Goal: Check status: Check status

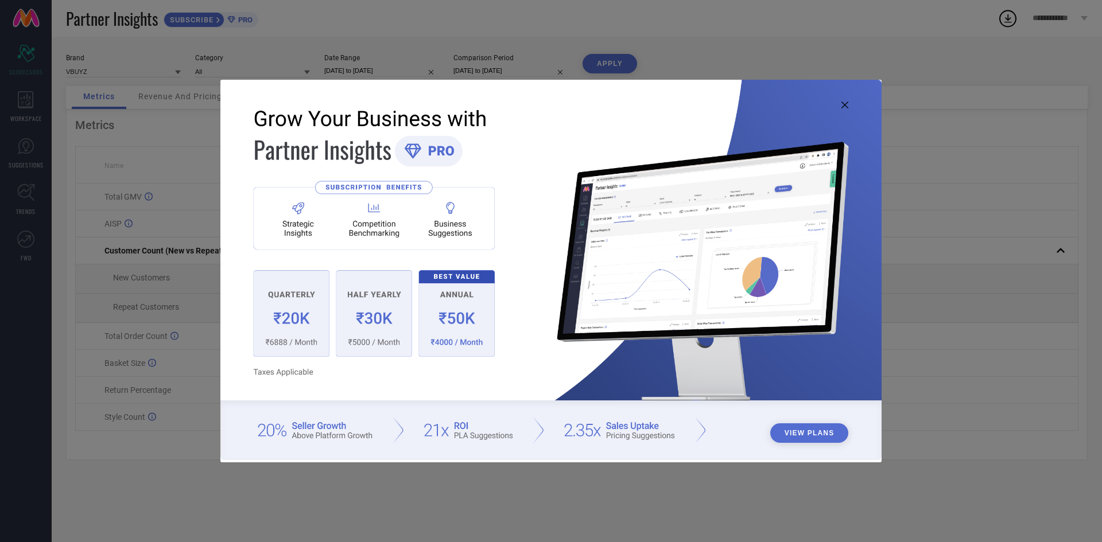
click at [841, 100] on img at bounding box center [550, 270] width 661 height 380
click at [844, 106] on icon at bounding box center [844, 105] width 7 height 7
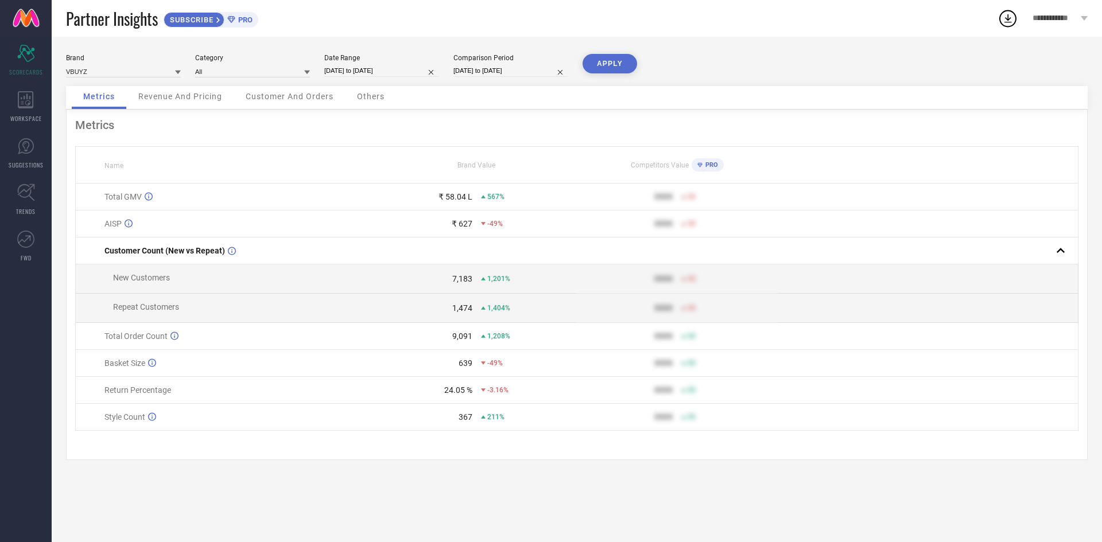
click at [148, 122] on div "Metrics" at bounding box center [576, 125] width 1003 height 14
click at [170, 98] on span "Revenue And Pricing" at bounding box center [180, 96] width 84 height 9
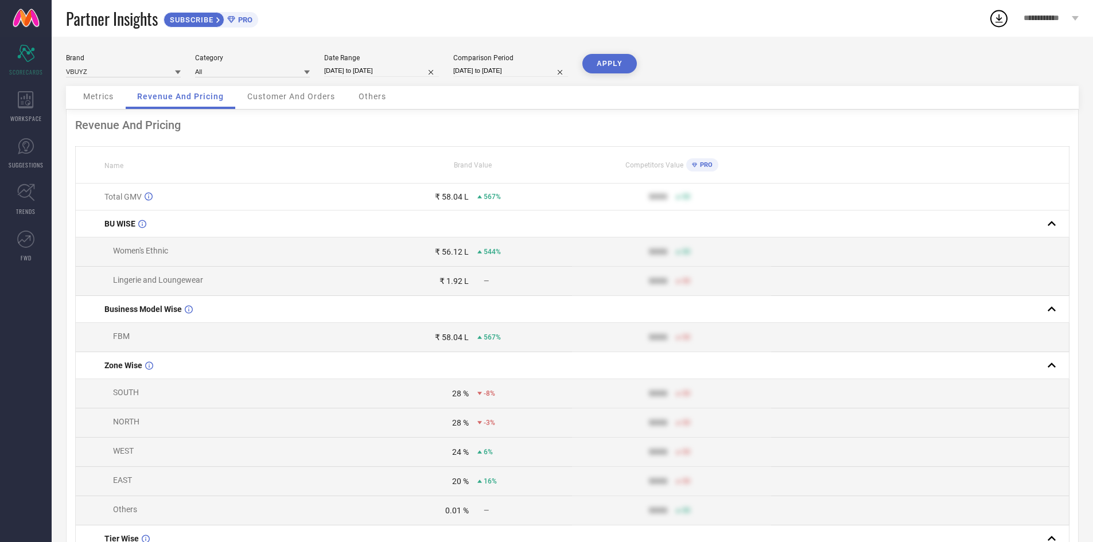
click at [265, 94] on span "Customer And Orders" at bounding box center [291, 96] width 88 height 9
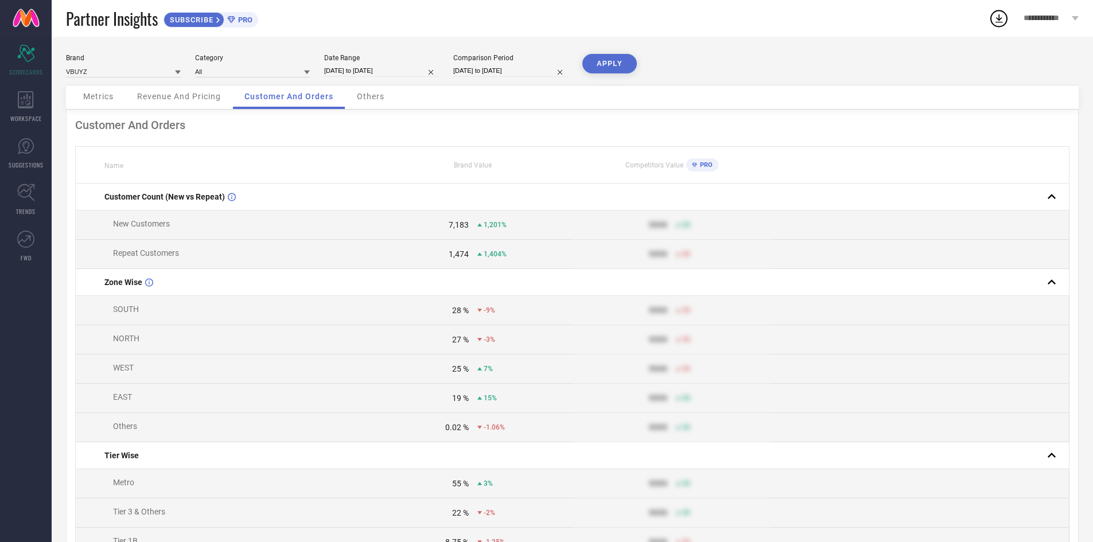
click at [111, 97] on span "Metrics" at bounding box center [98, 96] width 30 height 9
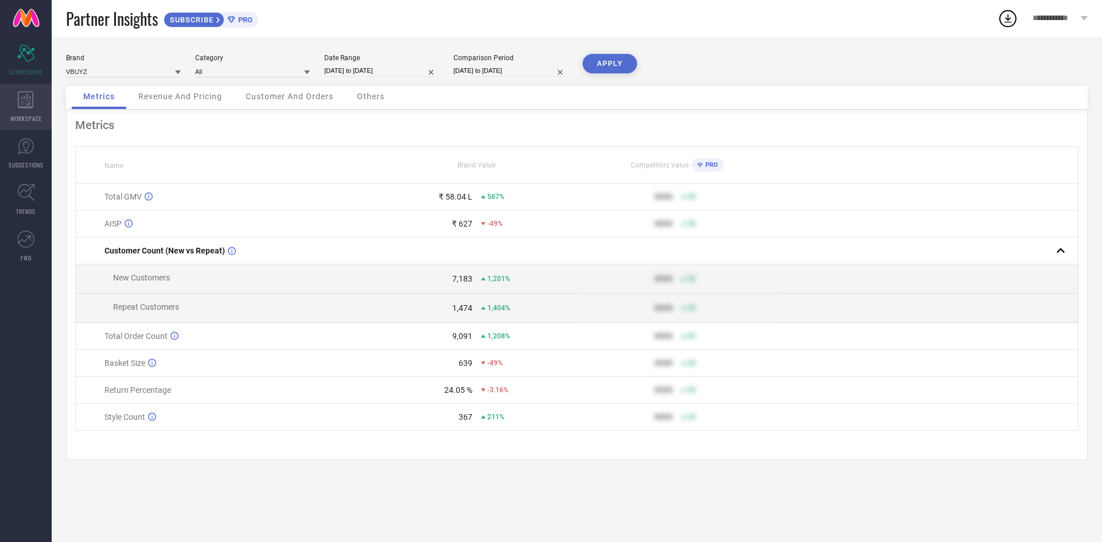
click at [32, 94] on icon at bounding box center [26, 99] width 16 height 17
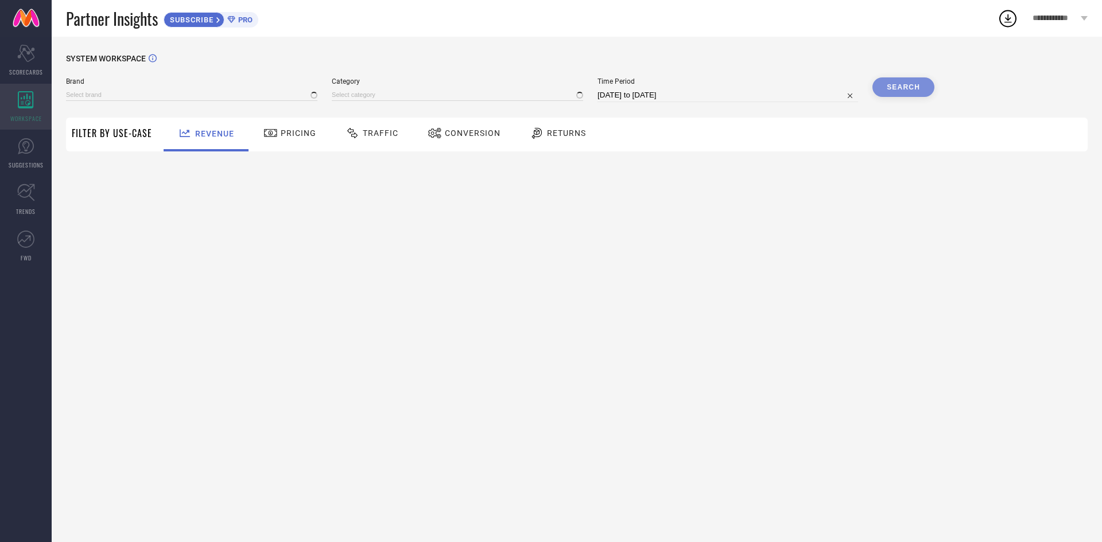
type input "VBUYZ"
type input "All"
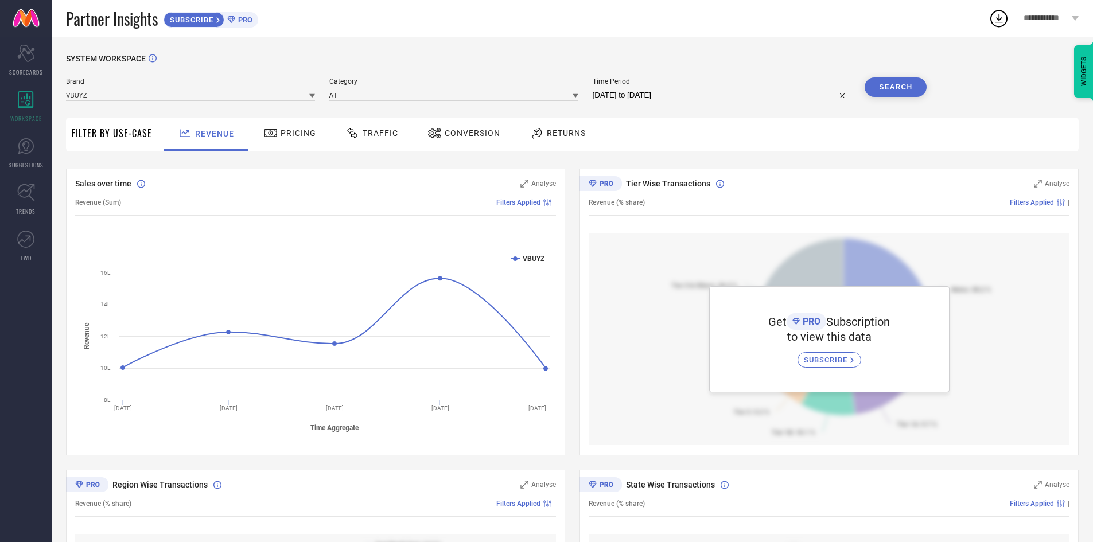
click at [642, 95] on input "[DATE] to [DATE]" at bounding box center [722, 95] width 258 height 14
select select "7"
select select "2025"
select select "8"
select select "2025"
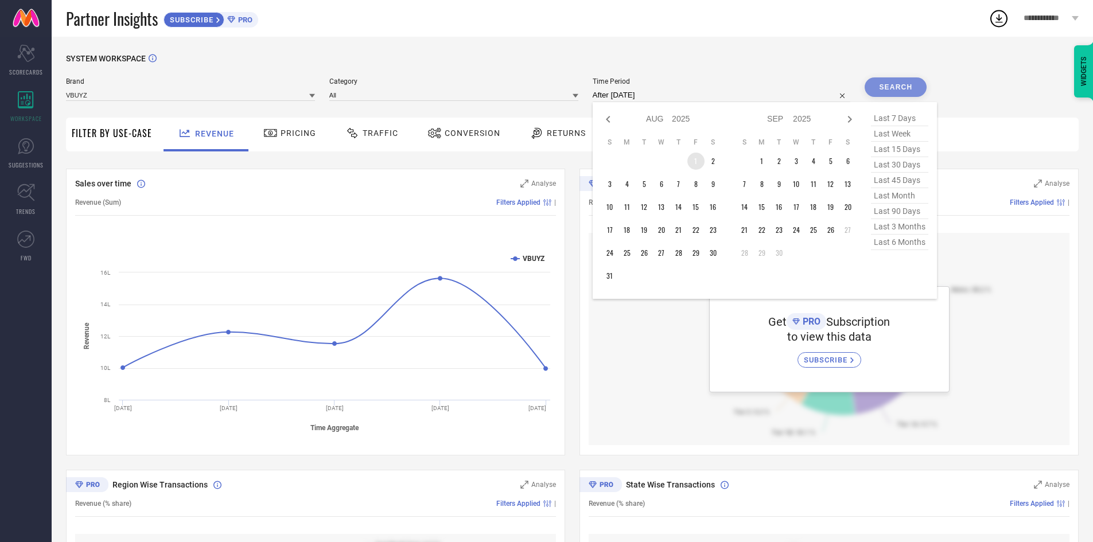
click at [699, 160] on td "1" at bounding box center [696, 161] width 17 height 17
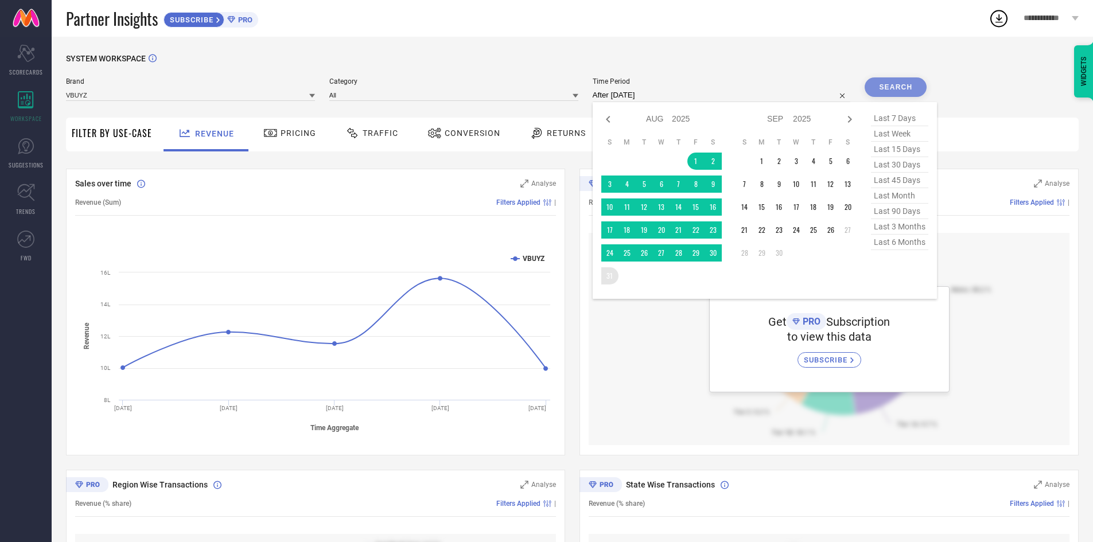
type input "[DATE] to [DATE]"
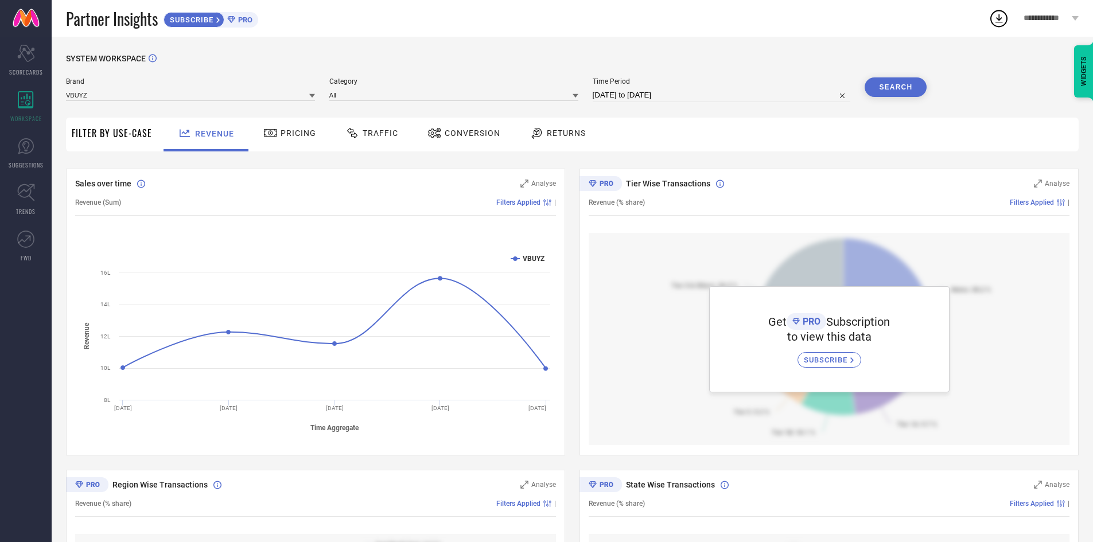
click at [897, 83] on button "Search" at bounding box center [896, 87] width 62 height 20
select select "7"
select select "2025"
select select "8"
select select "2025"
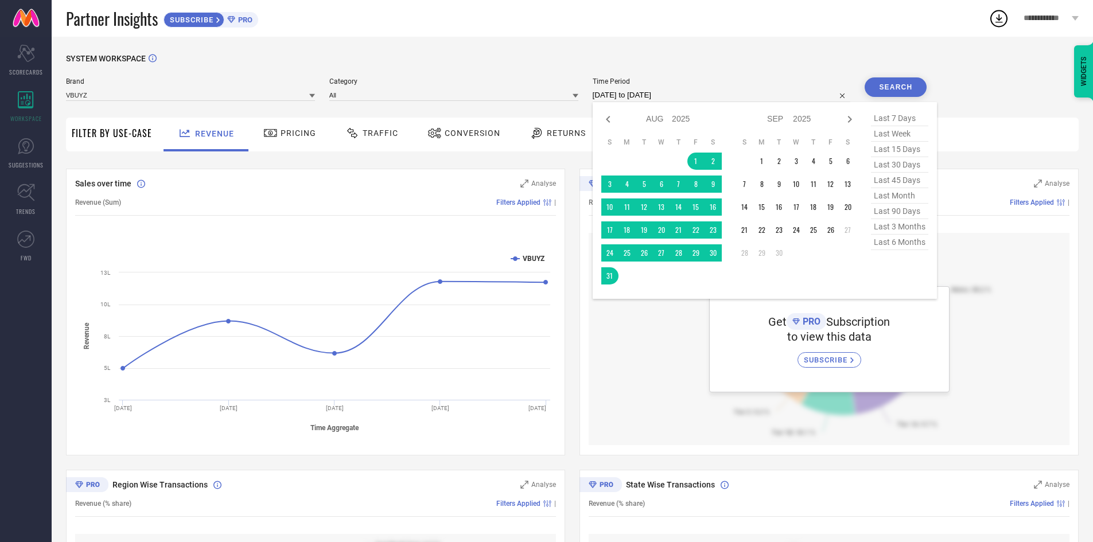
click at [714, 96] on input "[DATE] to [DATE]" at bounding box center [722, 95] width 258 height 14
click at [746, 50] on div "SYSTEM WORKSPACE Brand VBUYZ Category All Time Period [DATE] to [DATE] Jan Feb …" at bounding box center [573, 406] width 1042 height 738
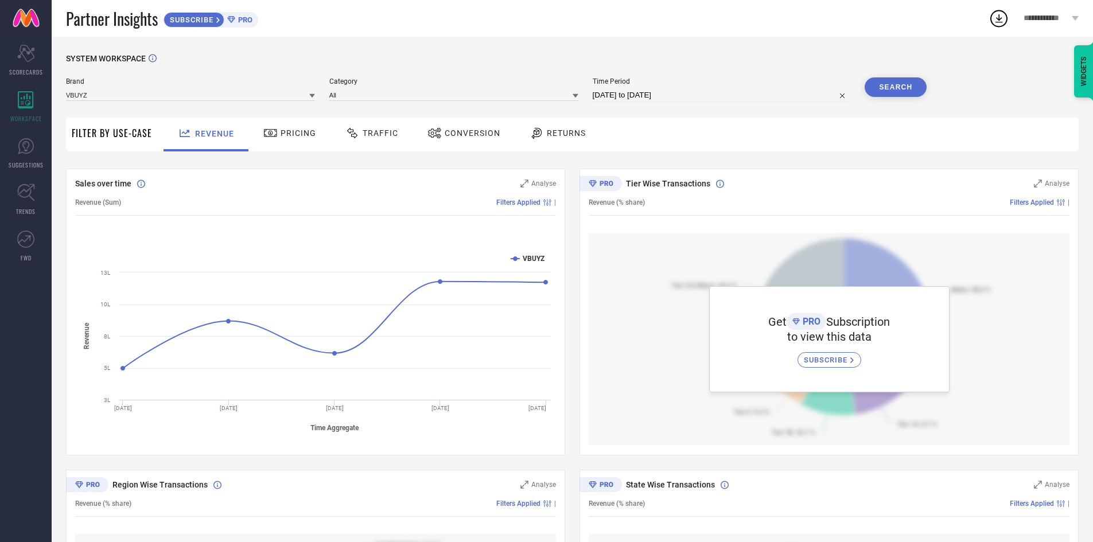
click at [704, 93] on input "[DATE] to [DATE]" at bounding box center [722, 95] width 258 height 14
select select "7"
select select "2025"
select select "8"
select select "2025"
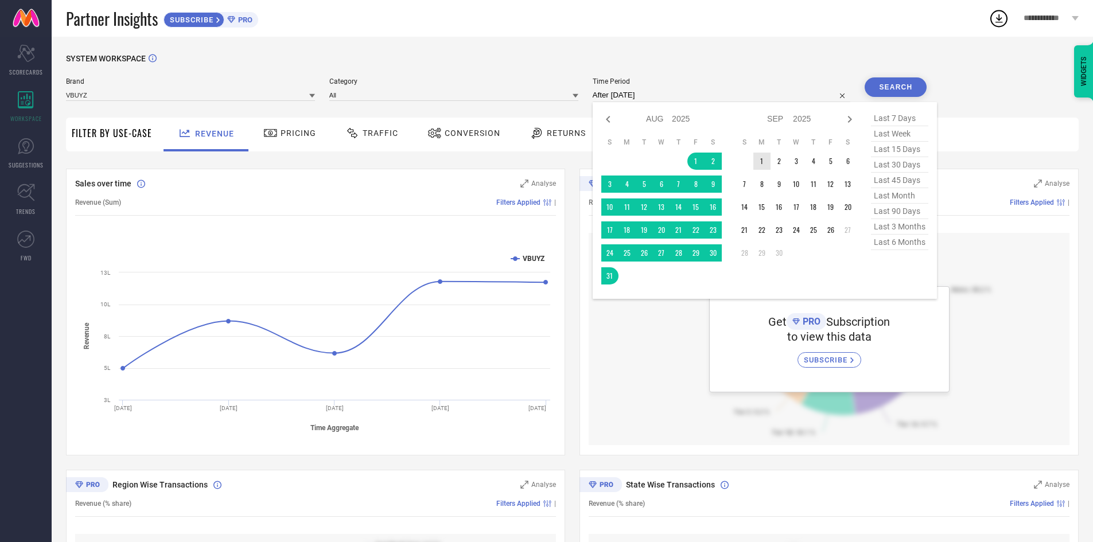
click at [763, 165] on td "1" at bounding box center [762, 161] width 17 height 17
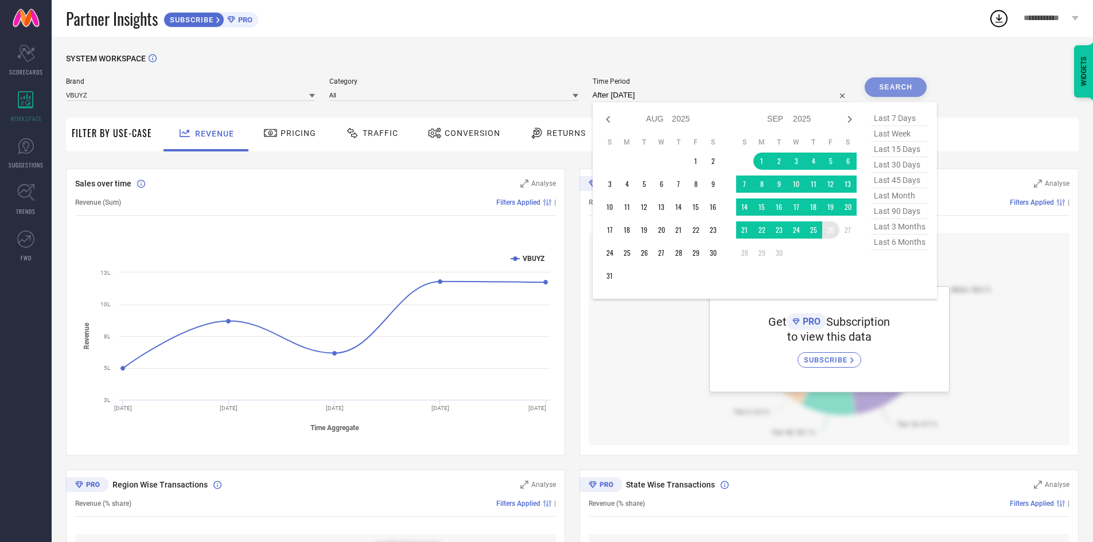
type input "[DATE] to [DATE]"
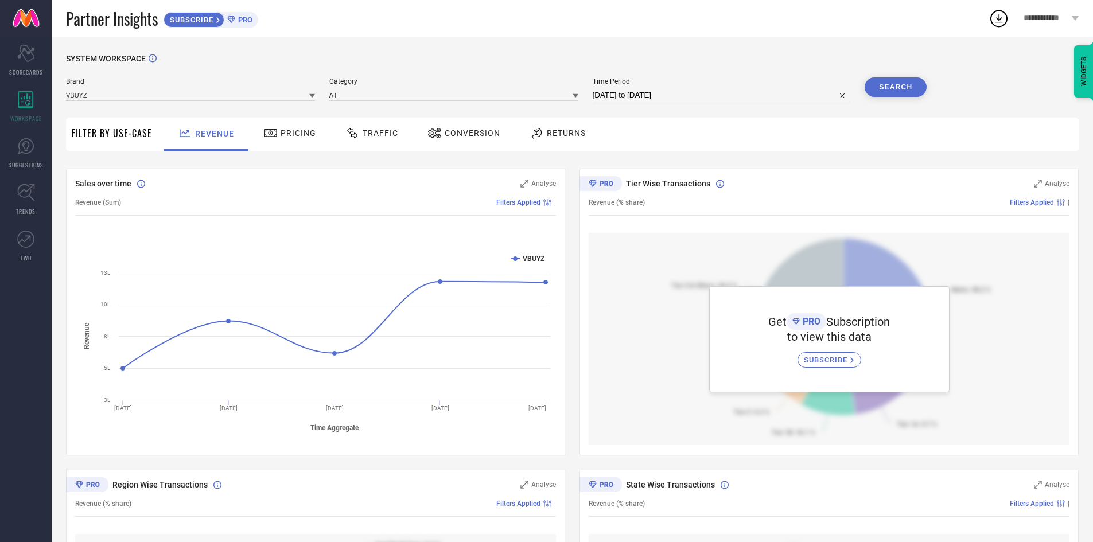
click at [921, 237] on div "Get PRO Subscription to view this data SUBSCRIBE" at bounding box center [829, 339] width 481 height 212
click at [680, 94] on input "[DATE] to [DATE]" at bounding box center [722, 95] width 258 height 14
select select "8"
select select "2025"
select select "9"
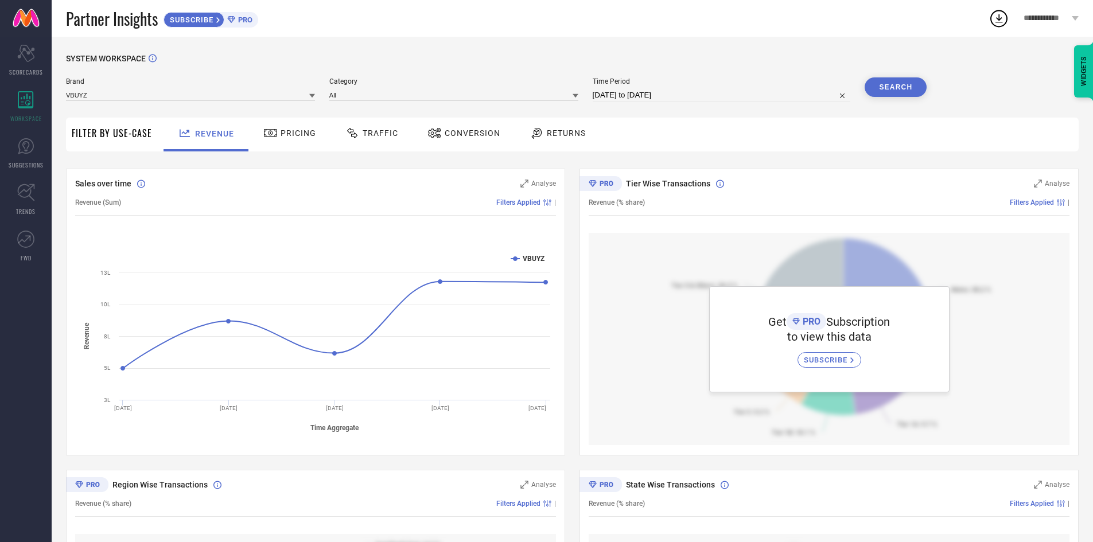
select select "2025"
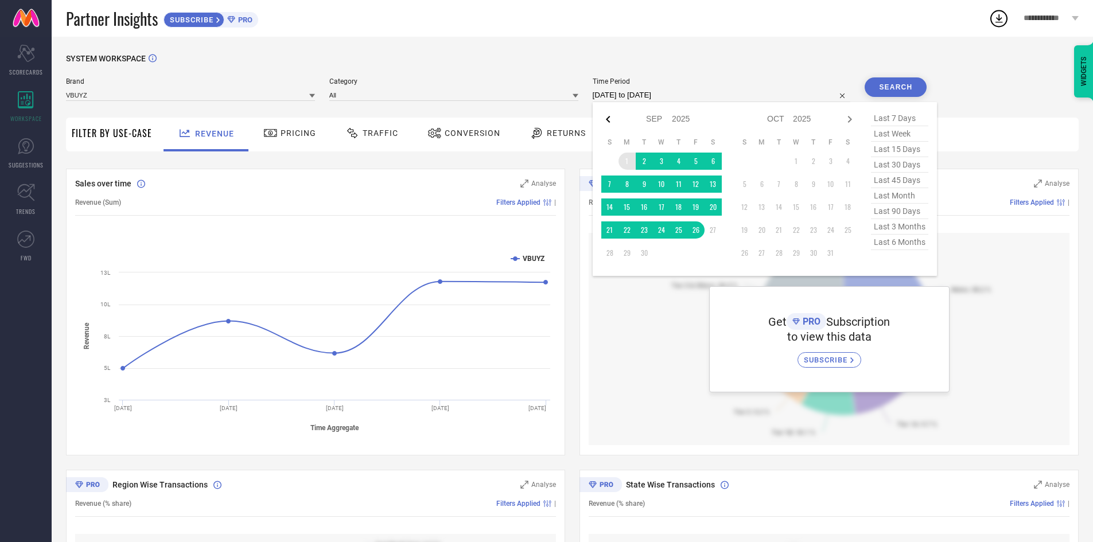
click at [615, 119] on icon at bounding box center [609, 120] width 14 height 14
select select "7"
select select "2025"
select select "8"
select select "2025"
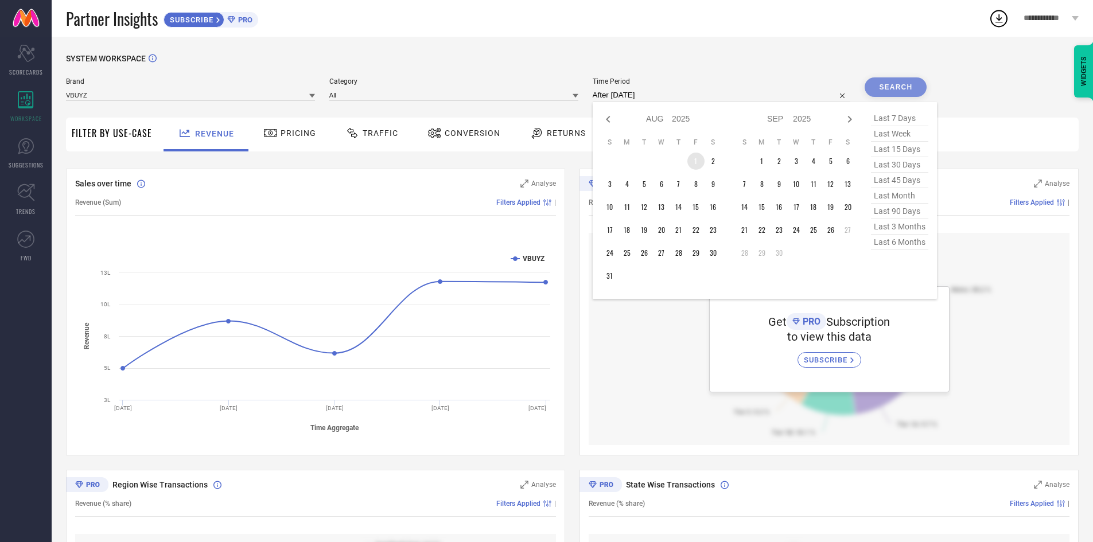
click at [701, 160] on td "1" at bounding box center [696, 161] width 17 height 17
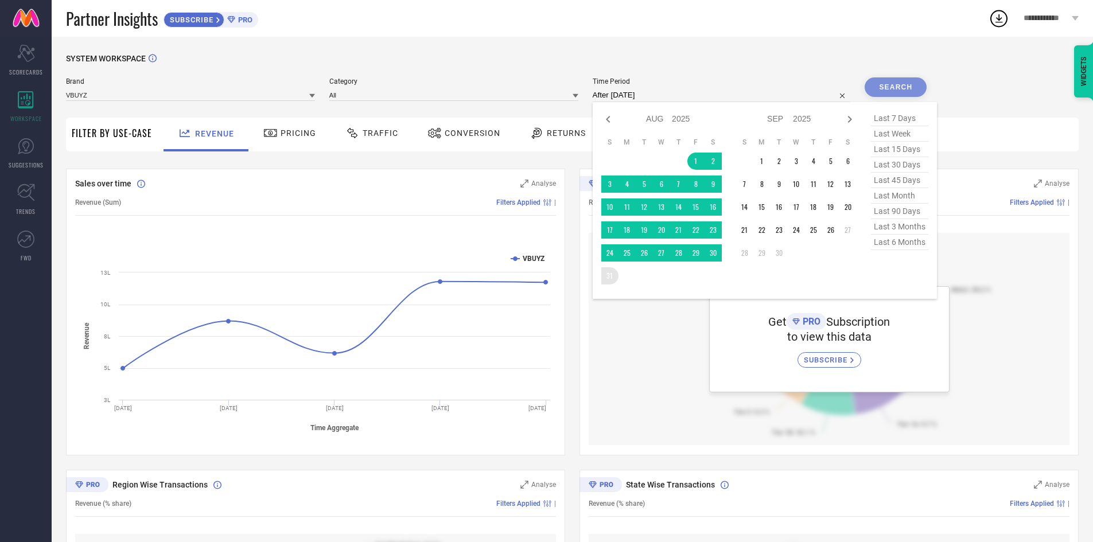
type input "[DATE] to [DATE]"
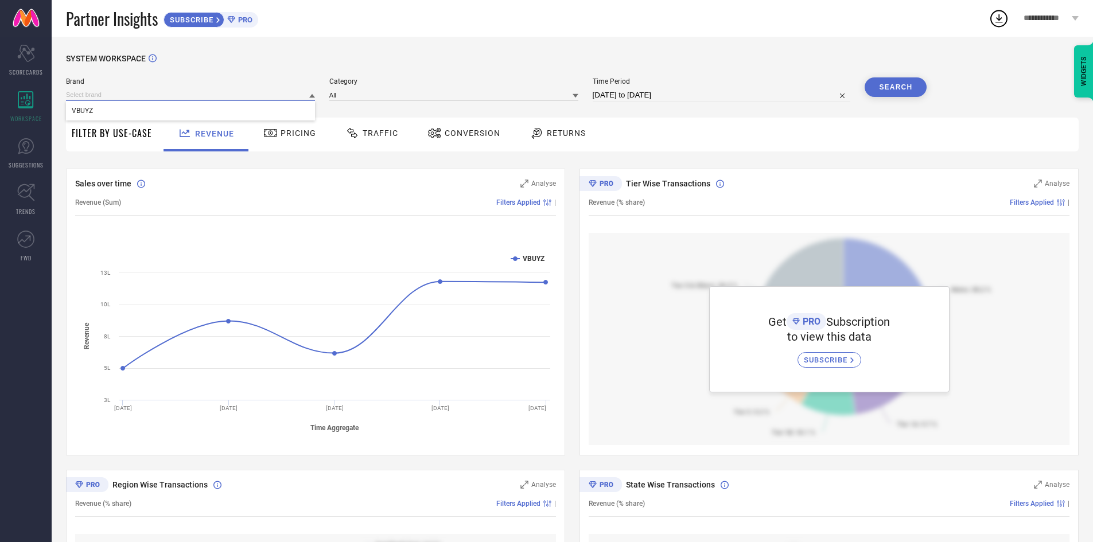
click at [290, 98] on input at bounding box center [190, 95] width 249 height 12
click at [264, 114] on div "VBUYZ" at bounding box center [190, 111] width 249 height 20
click at [899, 83] on button "Search" at bounding box center [896, 87] width 62 height 20
click at [369, 134] on span "Traffic" at bounding box center [381, 133] width 36 height 9
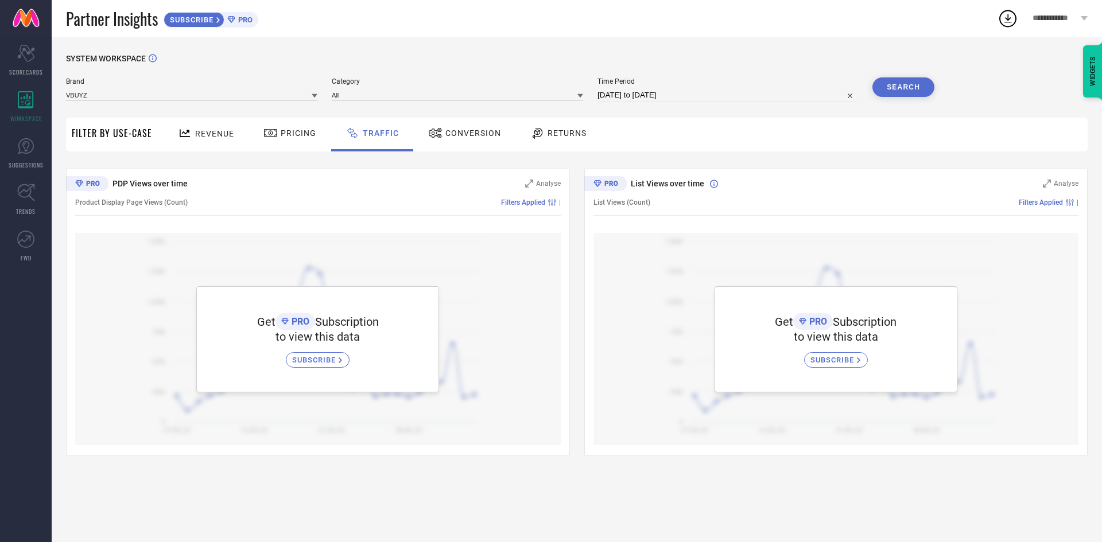
click at [224, 143] on div "Revenue" at bounding box center [206, 133] width 62 height 20
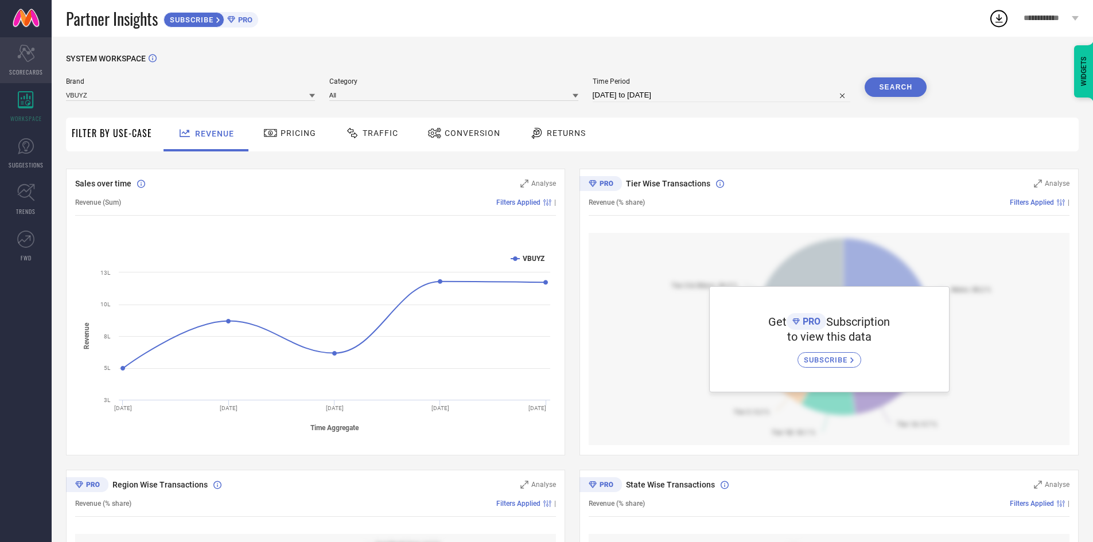
click at [34, 64] on div "Scorecard SCORECARDS" at bounding box center [26, 60] width 52 height 46
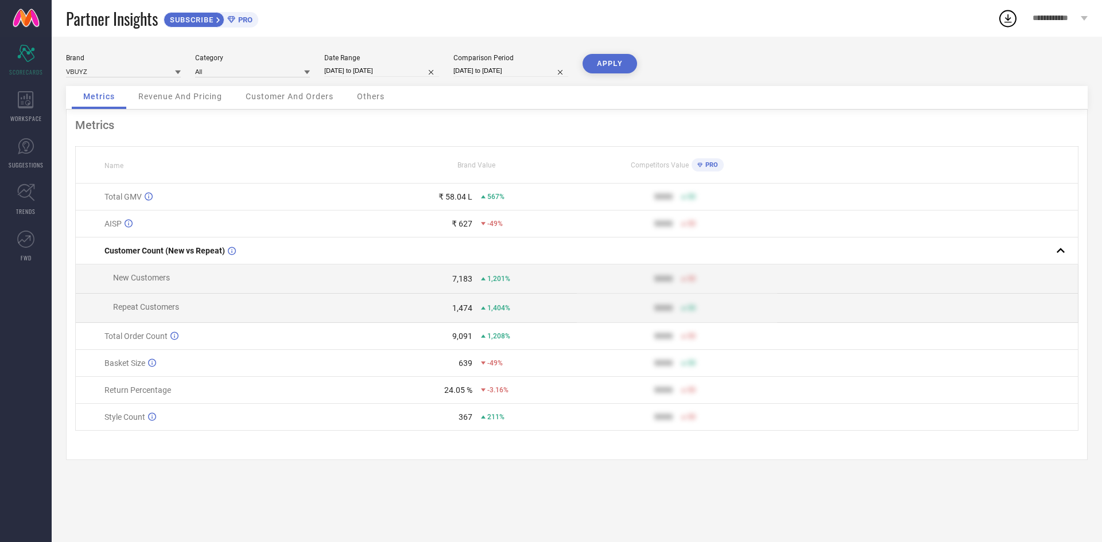
click at [397, 64] on div "Date Range [DATE] to [DATE]" at bounding box center [381, 66] width 115 height 24
click at [405, 76] on input "[DATE] to [DATE]" at bounding box center [381, 71] width 115 height 12
select select "7"
select select "2025"
select select "8"
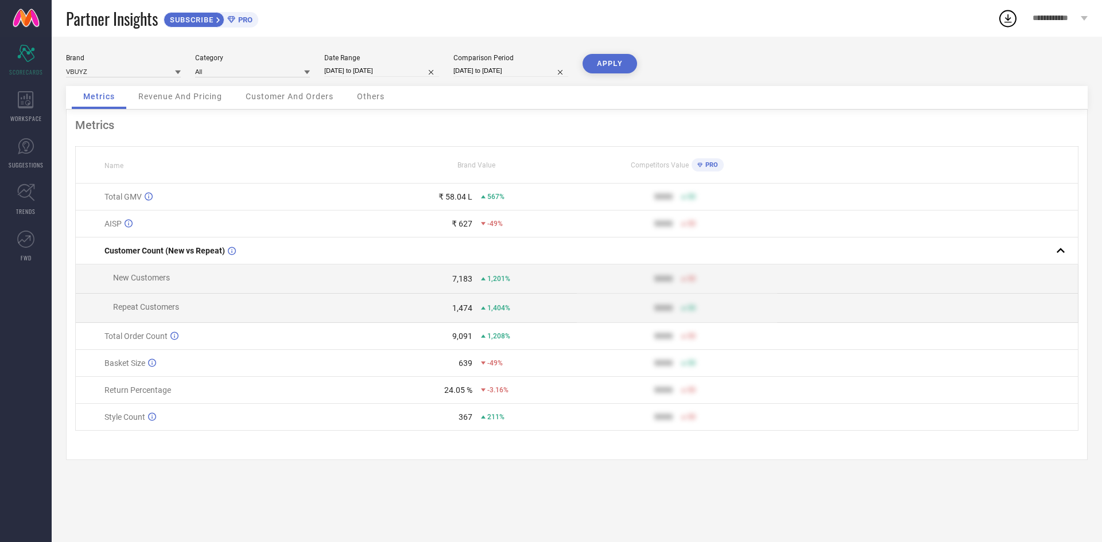
select select "2025"
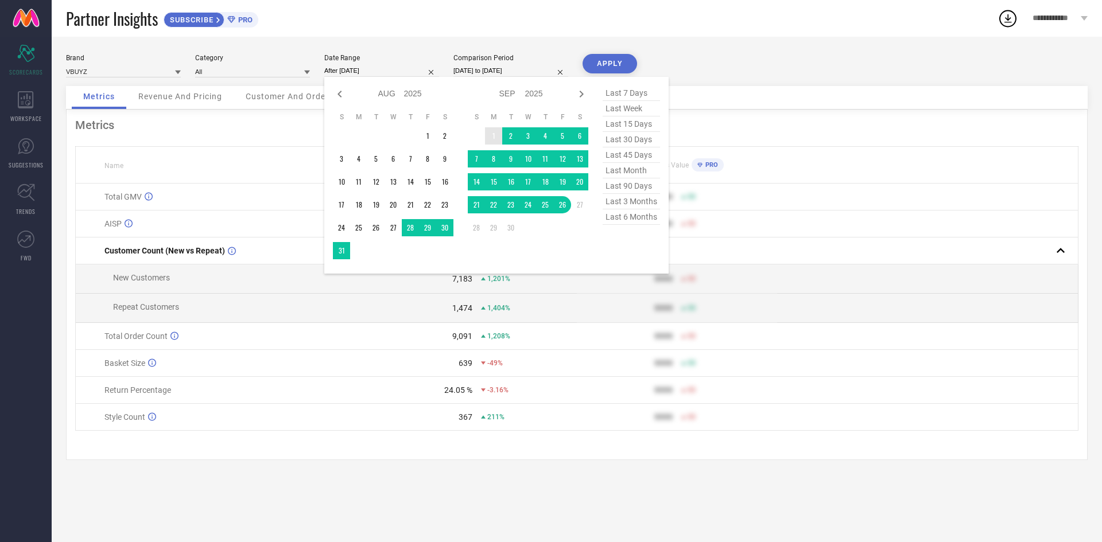
click at [498, 137] on td "1" at bounding box center [493, 135] width 17 height 17
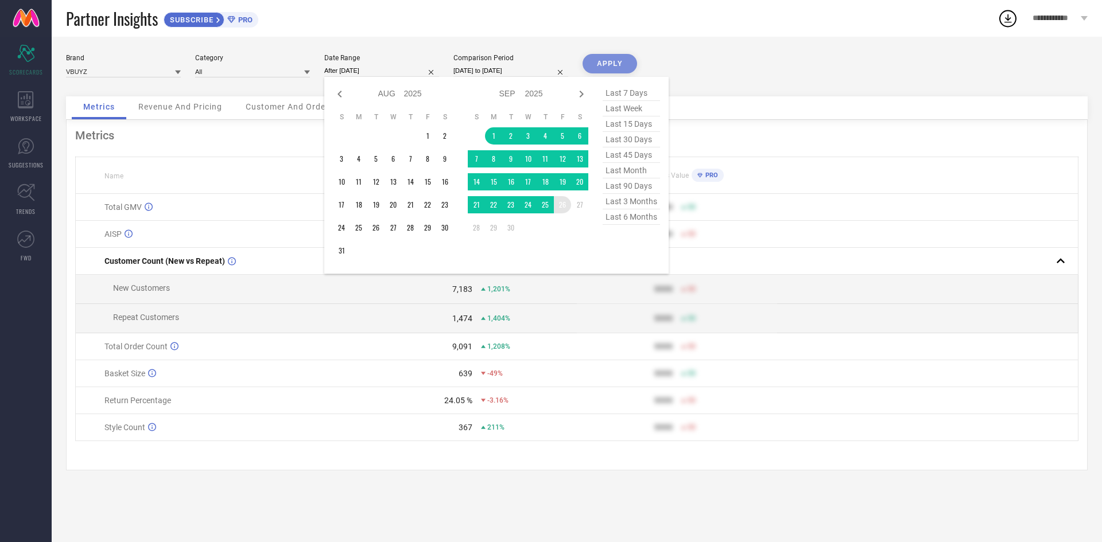
type input "[DATE] to [DATE]"
